Goal: Information Seeking & Learning: Understand process/instructions

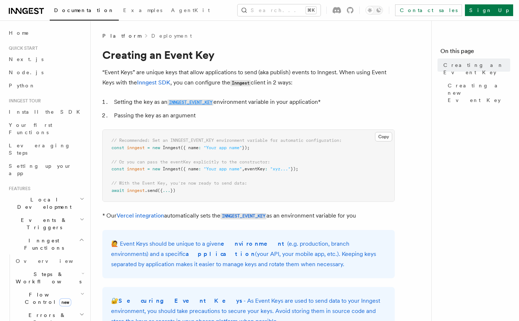
click at [194, 104] on code "INNGEST_EVENT_KEY" at bounding box center [190, 102] width 46 height 6
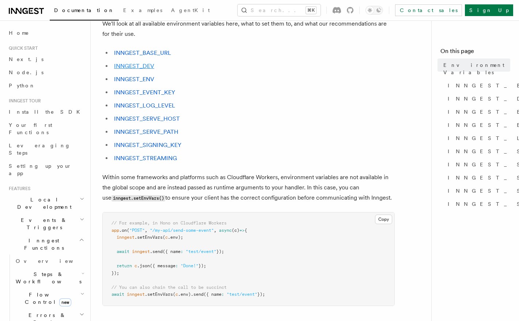
click at [143, 63] on link "INNGEST_DEV" at bounding box center [134, 65] width 40 height 7
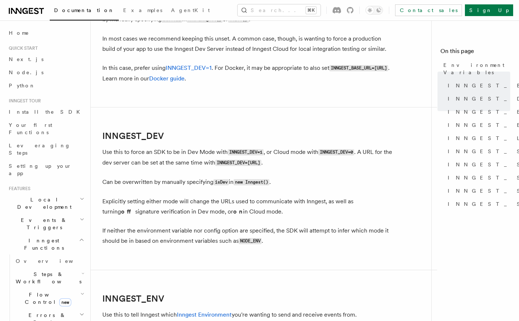
scroll to position [450, 0]
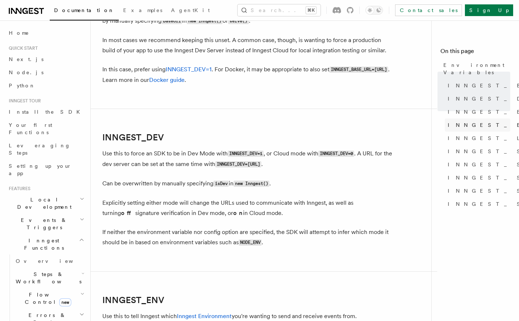
click at [477, 121] on span "INNGEST_EVENT_KEY" at bounding box center [520, 124] width 146 height 7
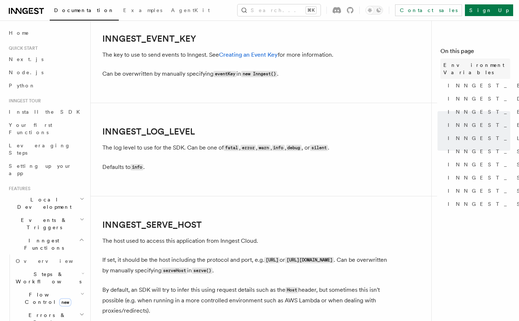
click at [498, 69] on link "Environment Variables" at bounding box center [475, 68] width 70 height 20
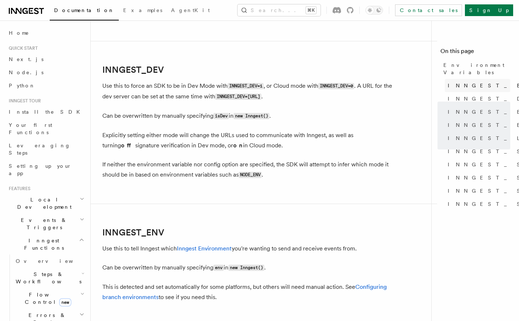
click at [496, 82] on span "INNGEST_BASE_URL" at bounding box center [516, 85] width 138 height 7
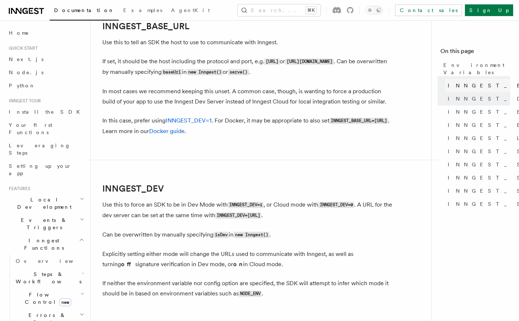
scroll to position [385, 0]
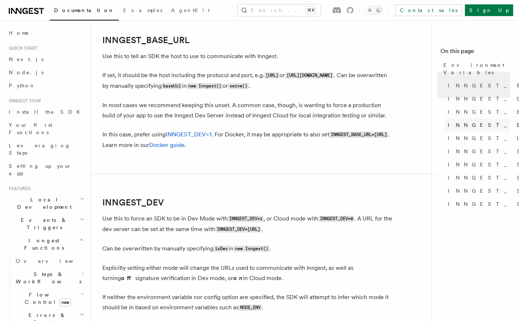
click at [497, 121] on span "INNGEST_EVENT_KEY" at bounding box center [520, 124] width 146 height 7
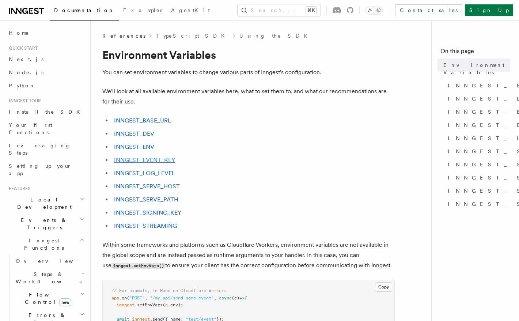
click at [154, 160] on link "INNGEST_EVENT_KEY" at bounding box center [144, 159] width 61 height 7
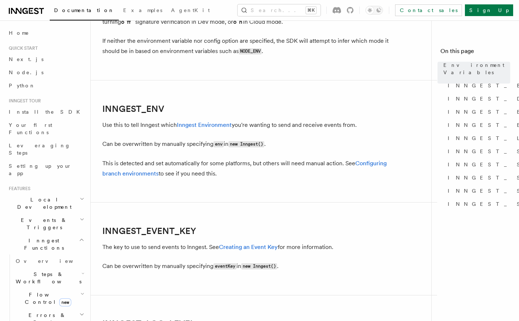
scroll to position [834, 0]
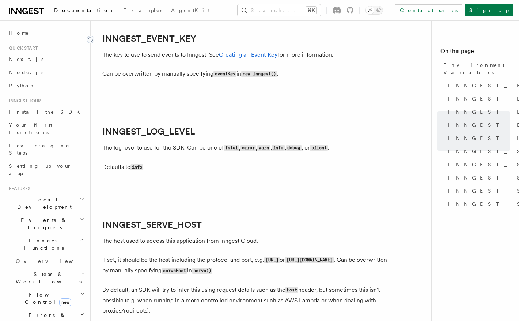
click at [164, 38] on link "INNGEST_EVENT_KEY" at bounding box center [149, 39] width 94 height 10
drag, startPoint x: 200, startPoint y: 37, endPoint x: 101, endPoint y: 38, distance: 99.0
click at [102, 38] on h2 "INNGEST_EVENT_KEY" at bounding box center [248, 39] width 292 height 10
copy link "INNGEST_EVENT_KEY"
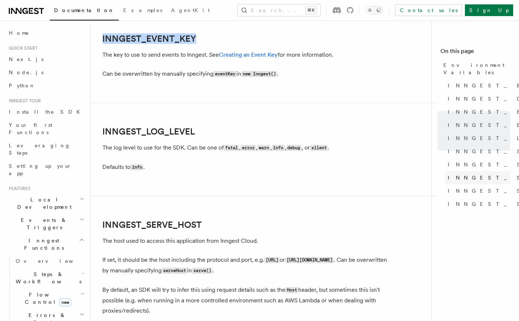
click at [500, 174] on span "INNGEST_SIGNING_KEY" at bounding box center [528, 177] width 162 height 7
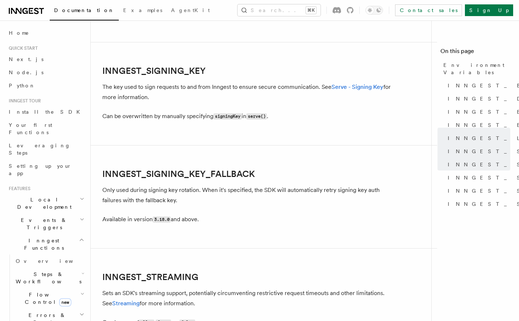
scroll to position [1286, 0]
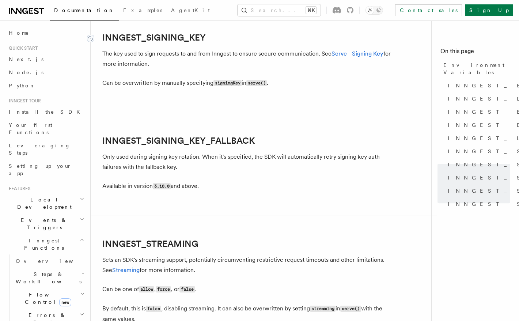
click at [189, 43] on link "INNGEST_SIGNING_KEY" at bounding box center [153, 38] width 103 height 10
drag, startPoint x: 216, startPoint y: 40, endPoint x: 103, endPoint y: 38, distance: 112.5
click at [103, 38] on h2 "INNGEST_SIGNING_KEY" at bounding box center [248, 38] width 292 height 10
copy link "INNGEST_SIGNING_KEY"
click at [472, 108] on span "INNGEST_ENV" at bounding box center [493, 111] width 93 height 7
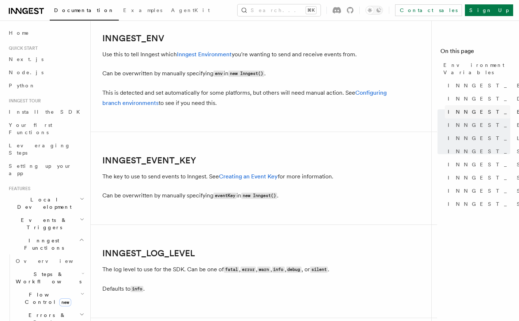
scroll to position [711, 0]
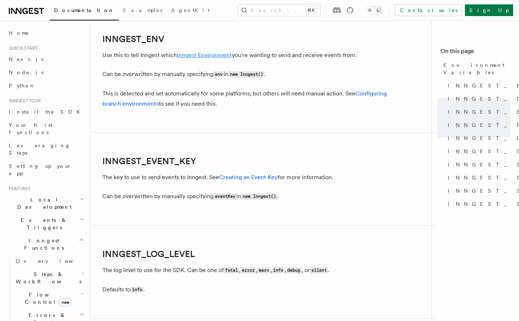
click at [214, 55] on link "Inngest Environment" at bounding box center [204, 55] width 55 height 7
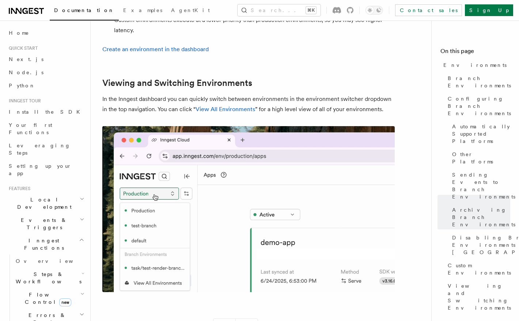
scroll to position [1738, 0]
